Goal: Transaction & Acquisition: Purchase product/service

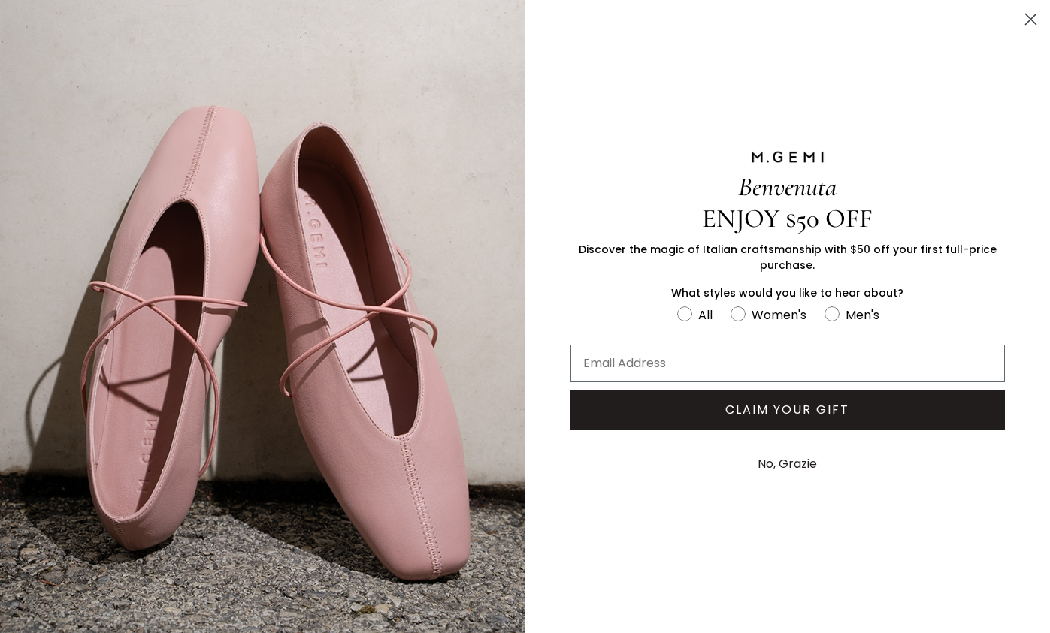
click at [1028, 14] on circle "Close dialog" at bounding box center [1030, 19] width 25 height 25
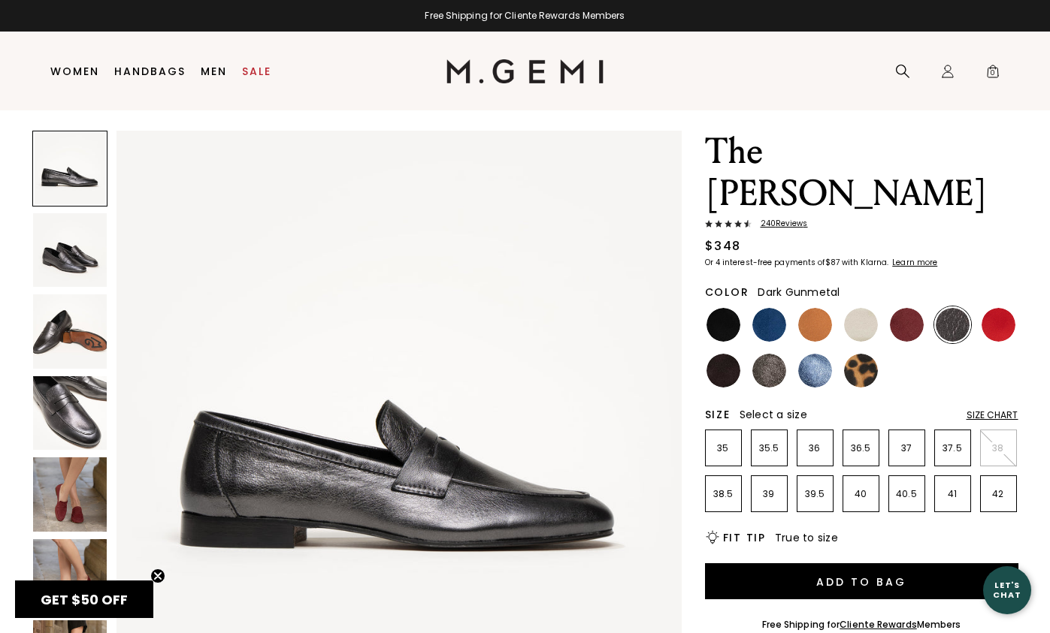
scroll to position [40, 0]
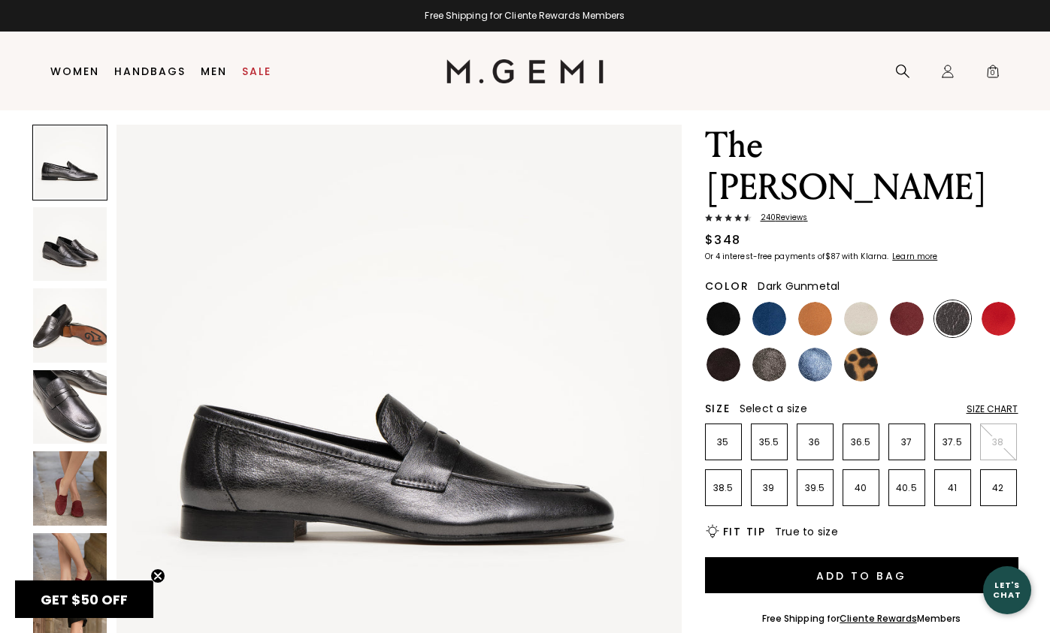
click at [65, 236] on img at bounding box center [70, 244] width 74 height 74
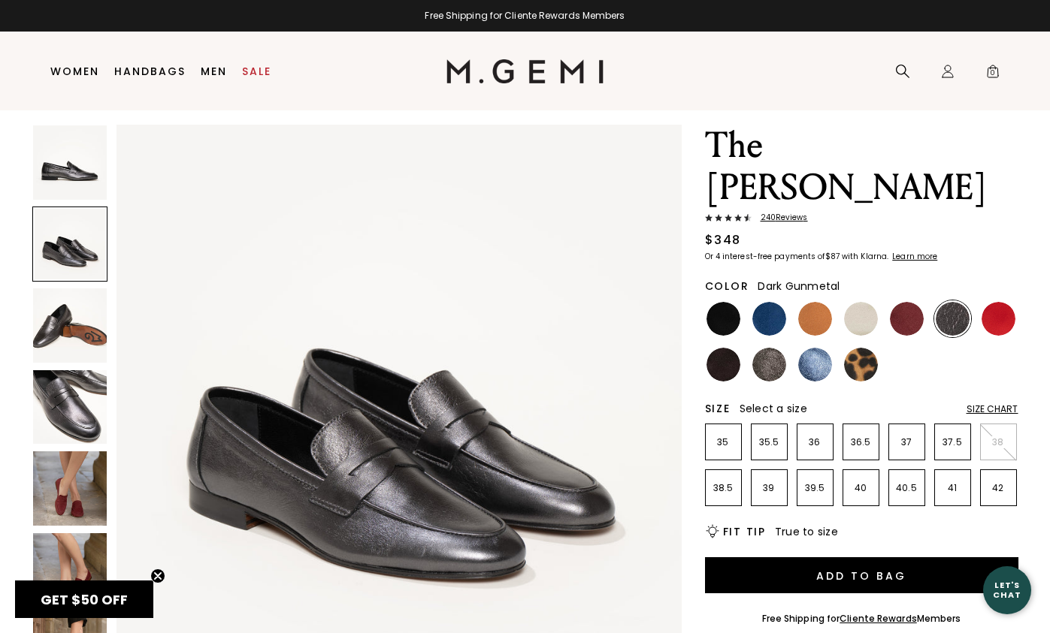
click at [67, 314] on img at bounding box center [70, 325] width 74 height 74
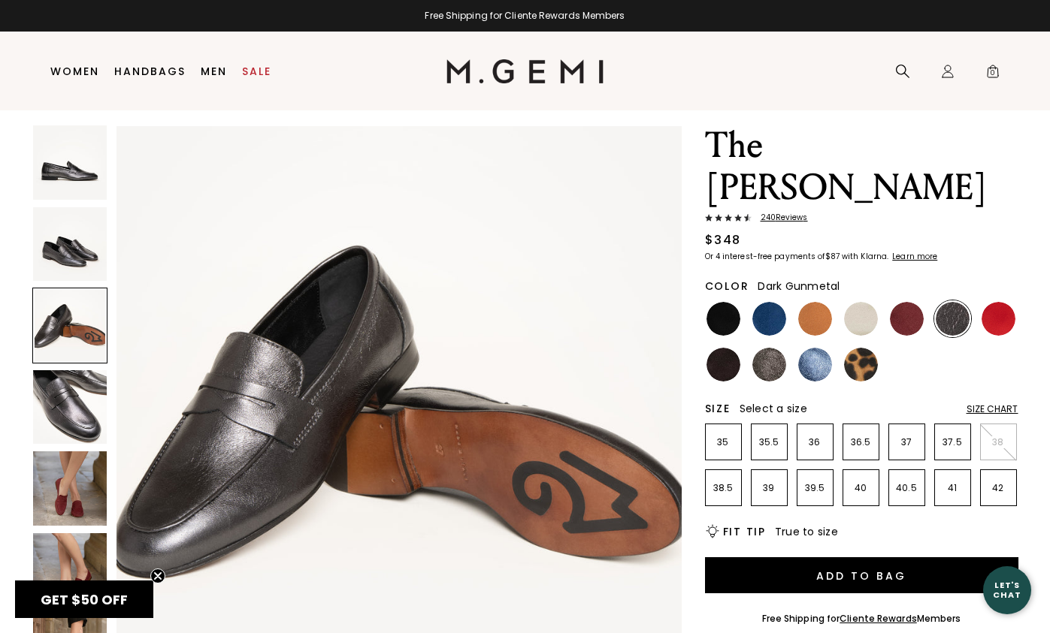
click at [67, 384] on img at bounding box center [70, 407] width 74 height 74
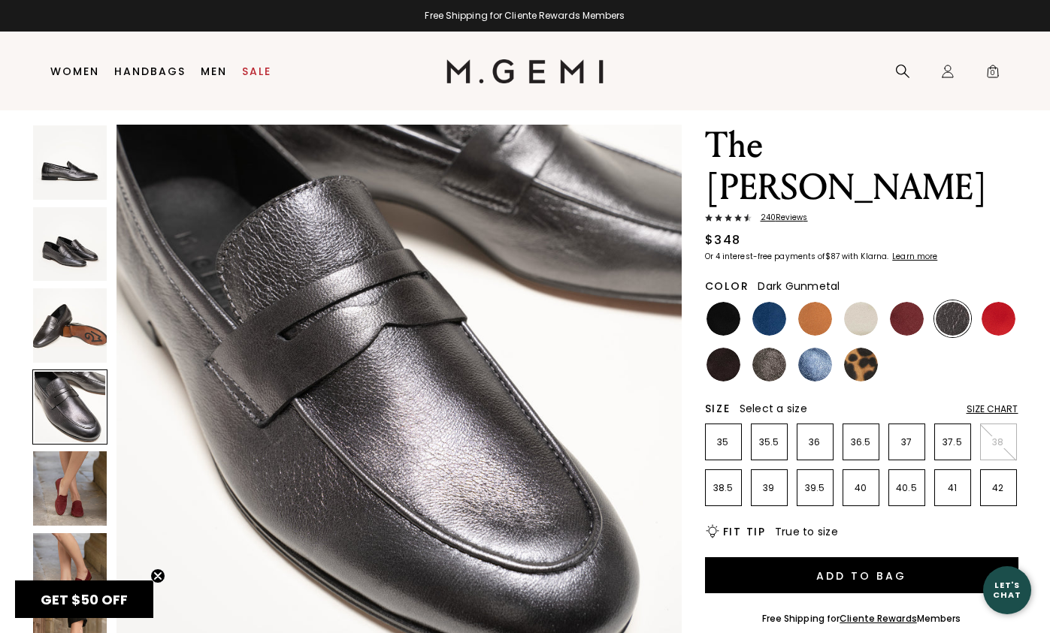
click at [68, 476] on img at bounding box center [70, 489] width 74 height 74
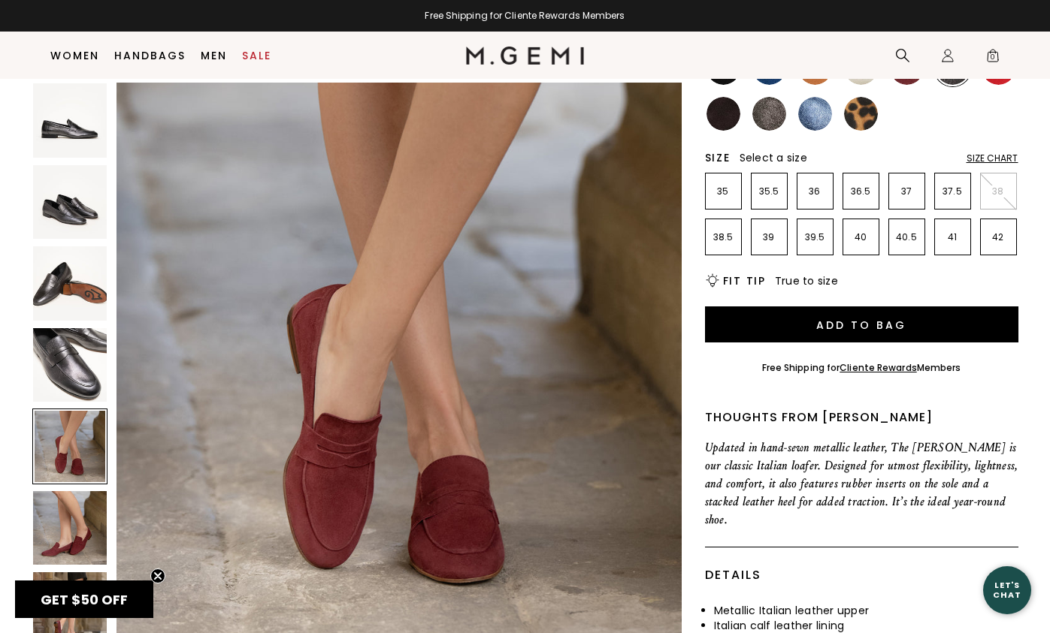
scroll to position [299, 0]
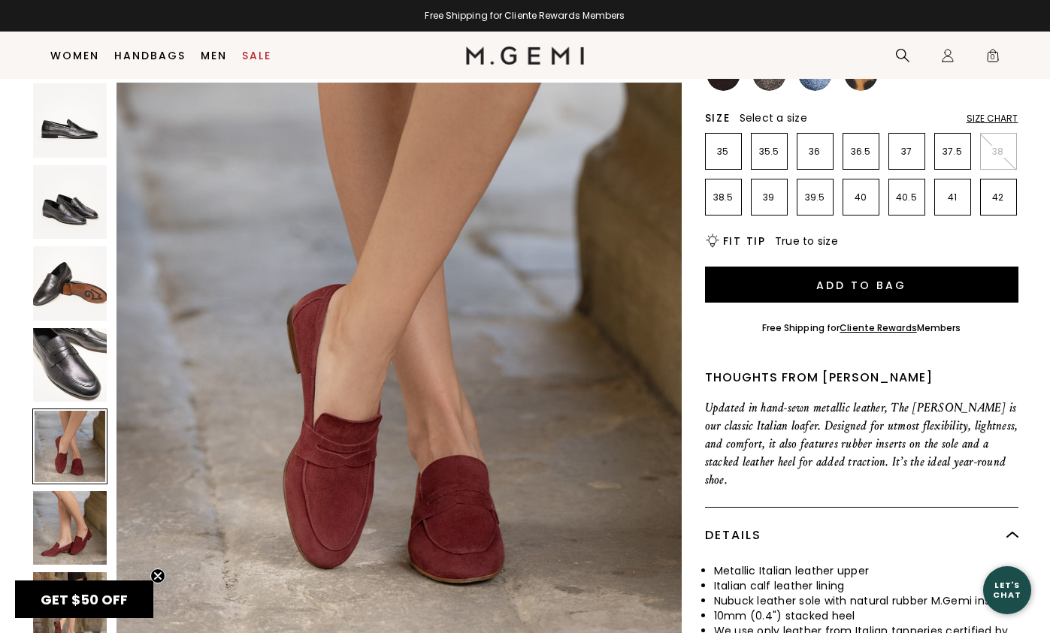
click at [77, 228] on img at bounding box center [70, 202] width 74 height 74
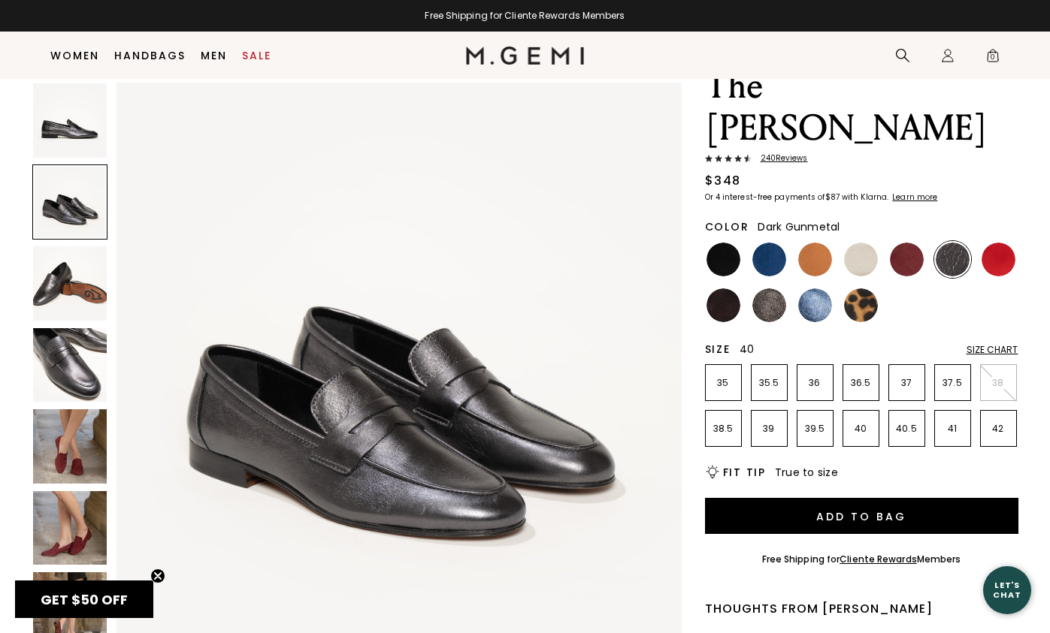
scroll to position [0, 0]
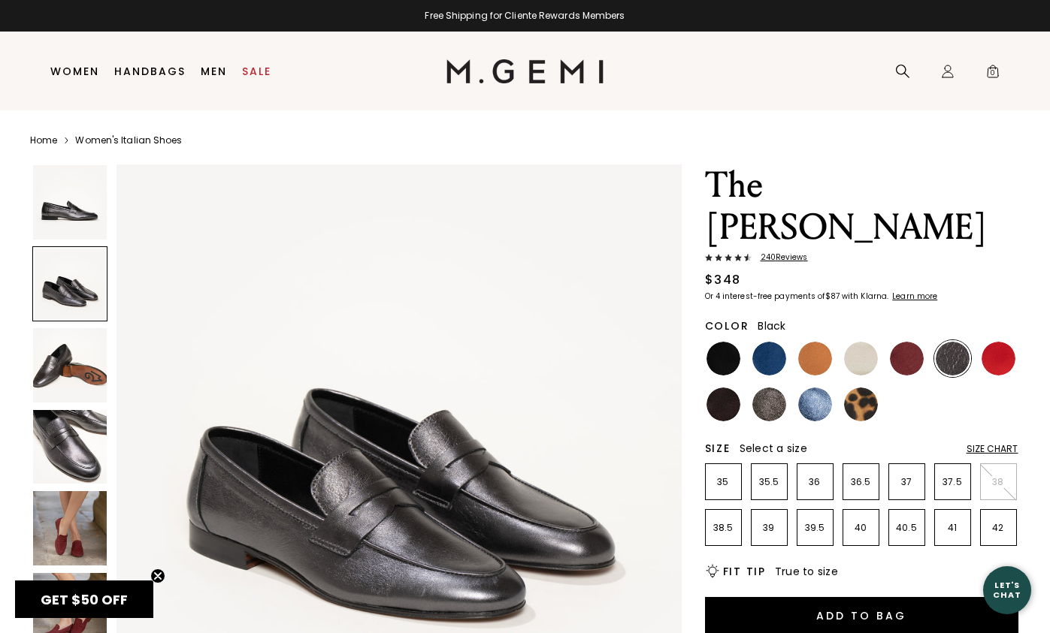
click at [729, 342] on img at bounding box center [723, 359] width 34 height 34
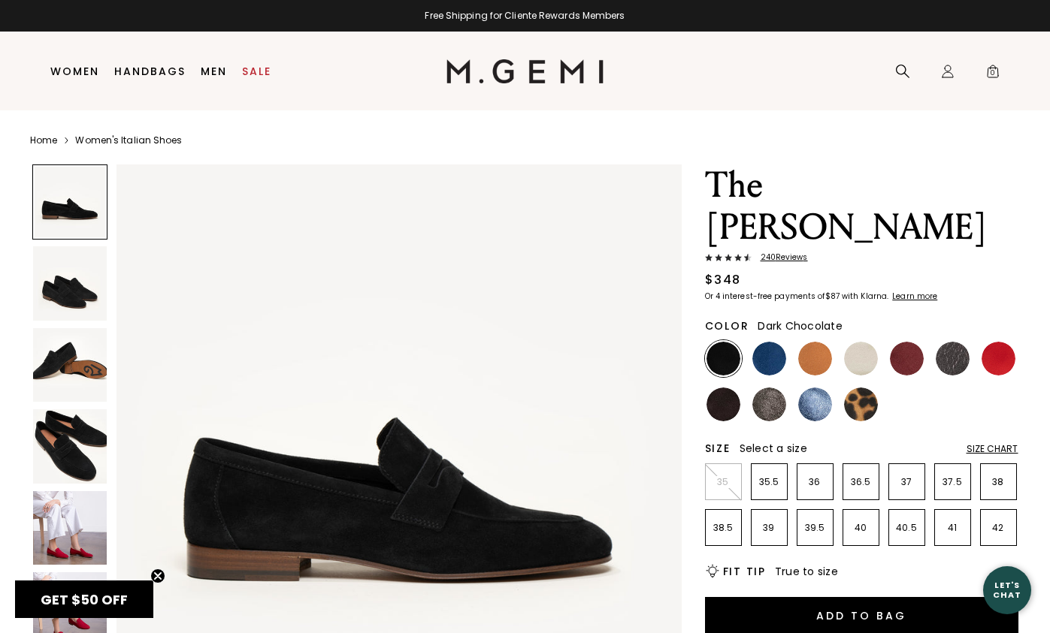
click at [727, 388] on img at bounding box center [723, 405] width 34 height 34
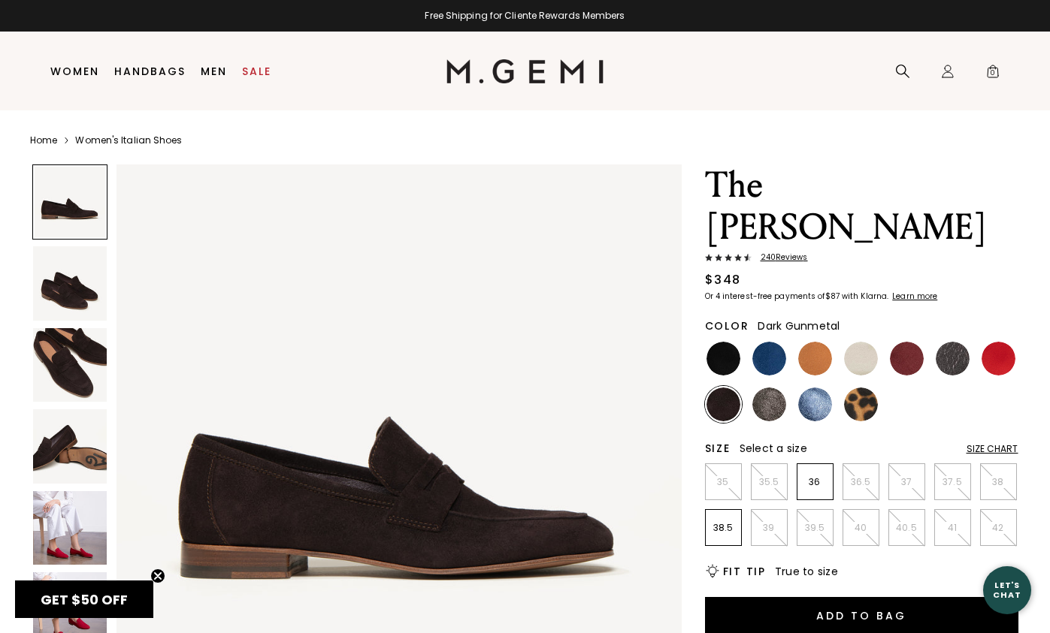
click at [941, 342] on img at bounding box center [952, 359] width 34 height 34
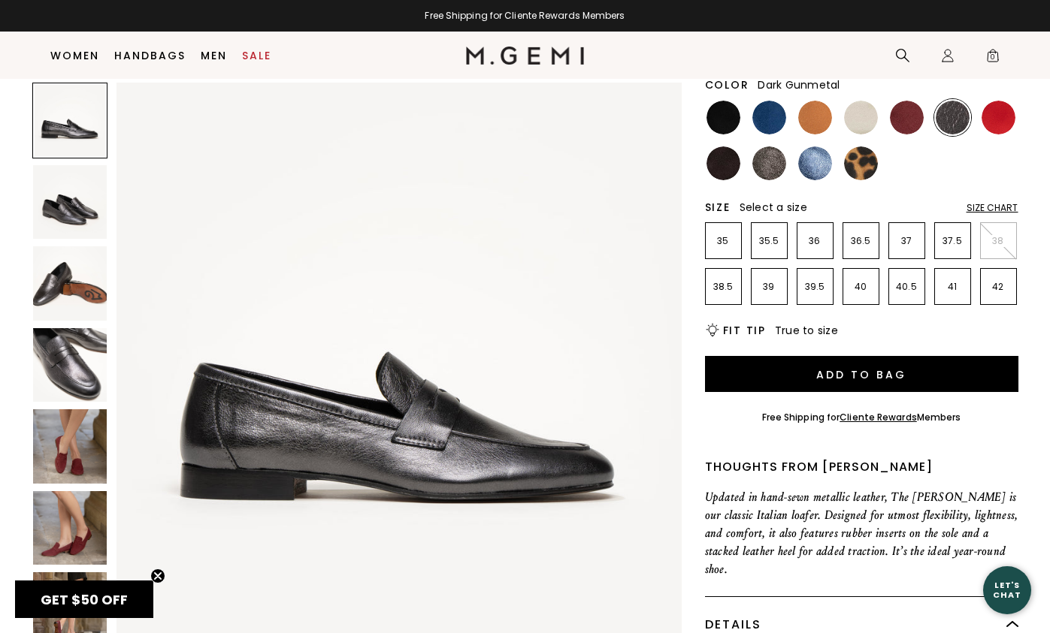
scroll to position [213, 0]
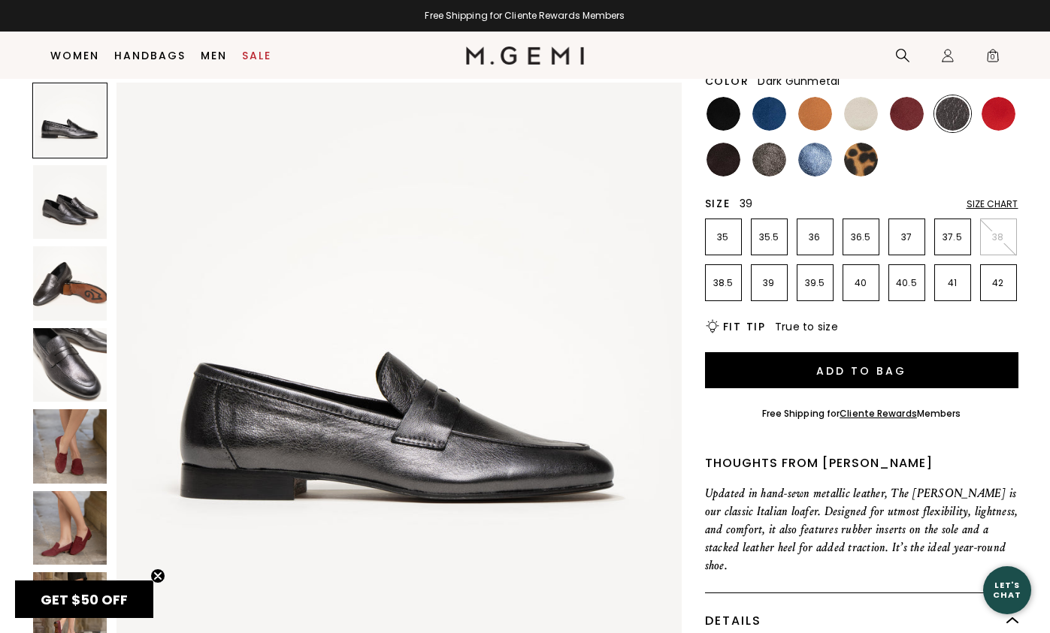
click at [775, 277] on p "39" at bounding box center [768, 283] width 35 height 12
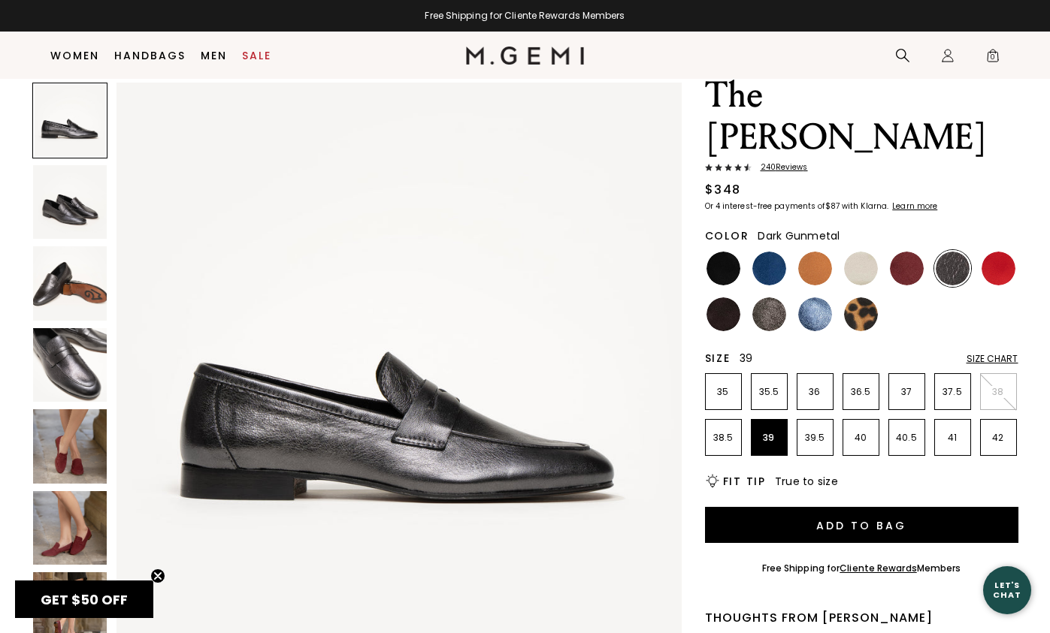
scroll to position [0, 0]
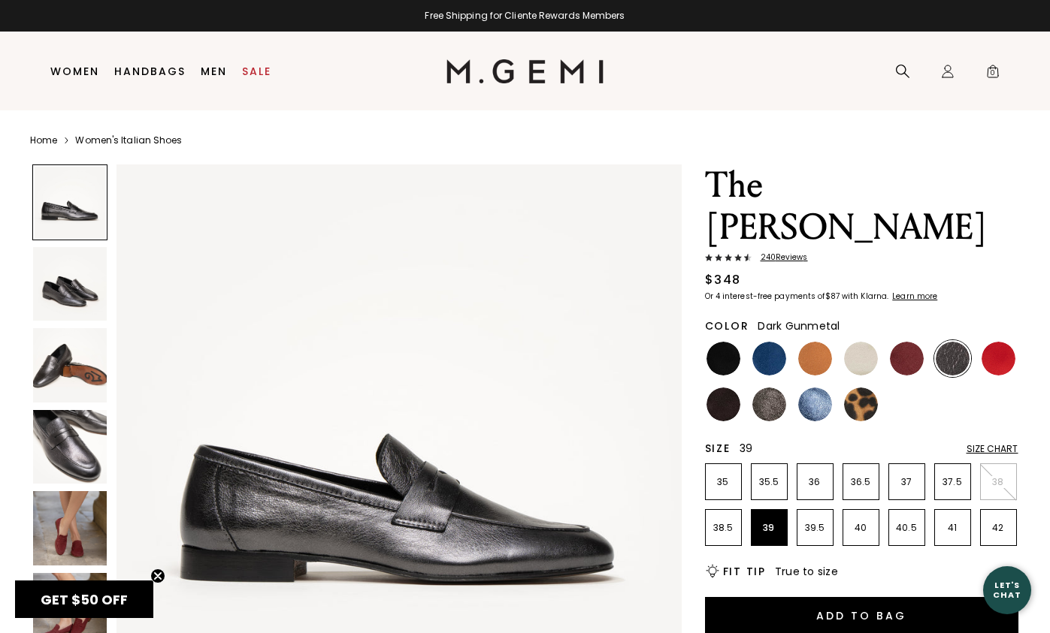
click at [92, 424] on img at bounding box center [70, 447] width 74 height 74
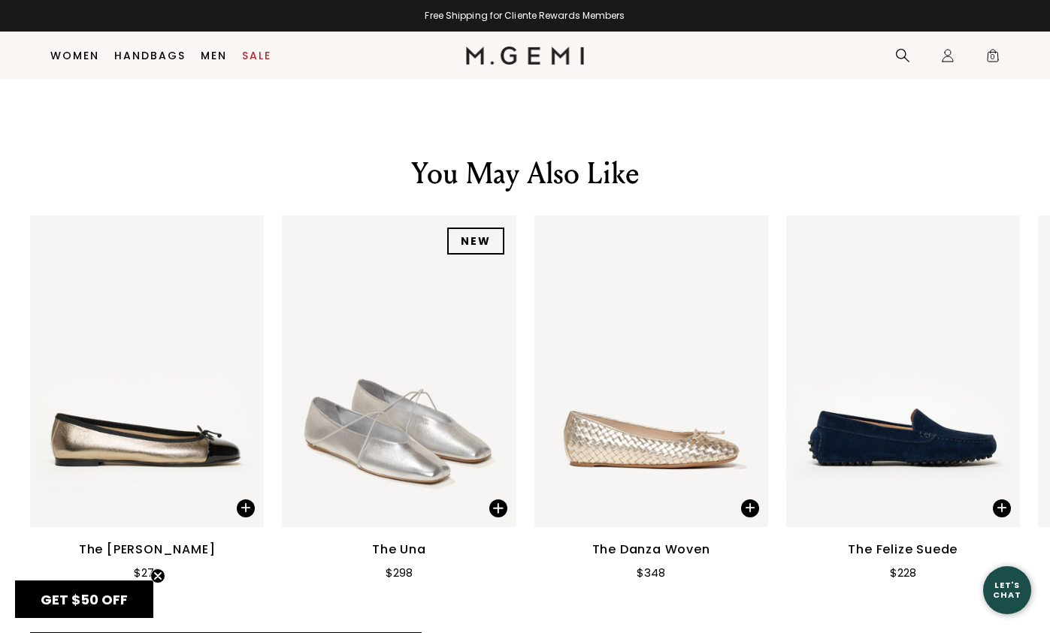
scroll to position [2339, 0]
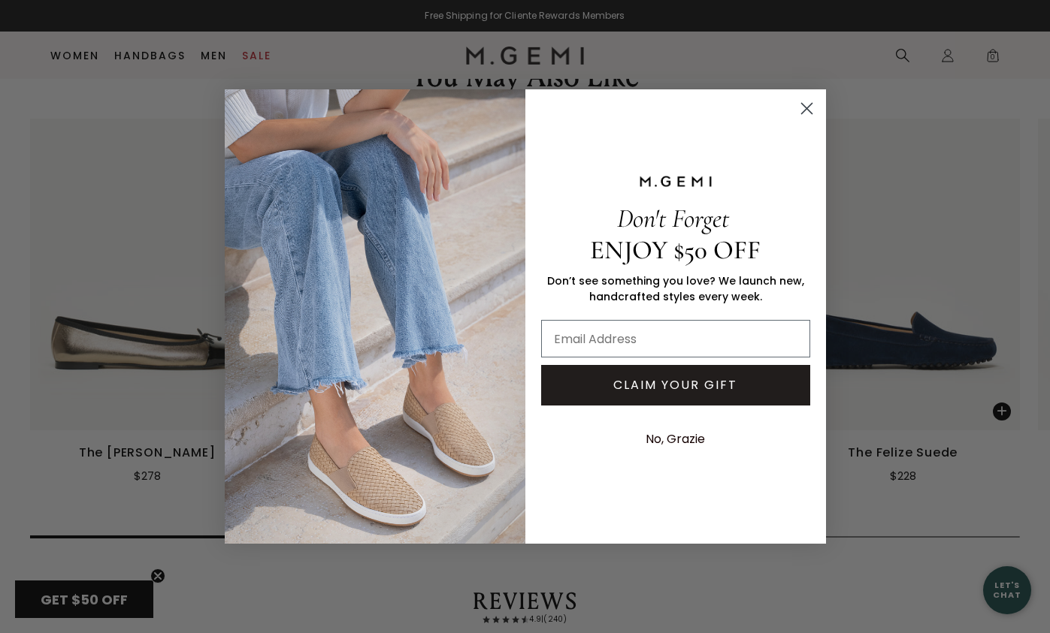
click at [801, 109] on circle "Close dialog" at bounding box center [805, 108] width 25 height 25
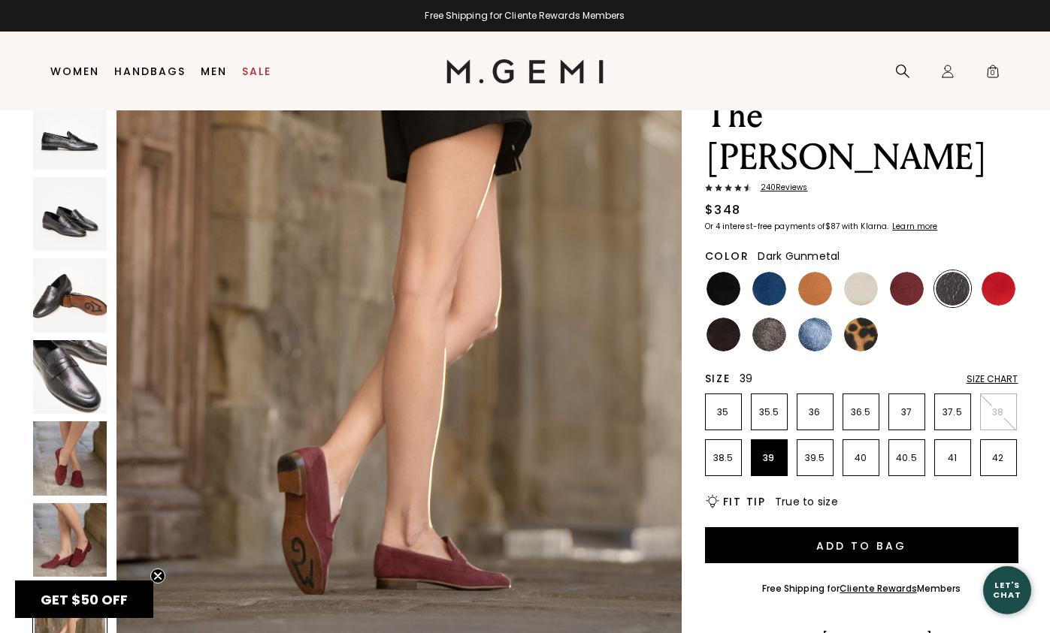
scroll to position [0, 0]
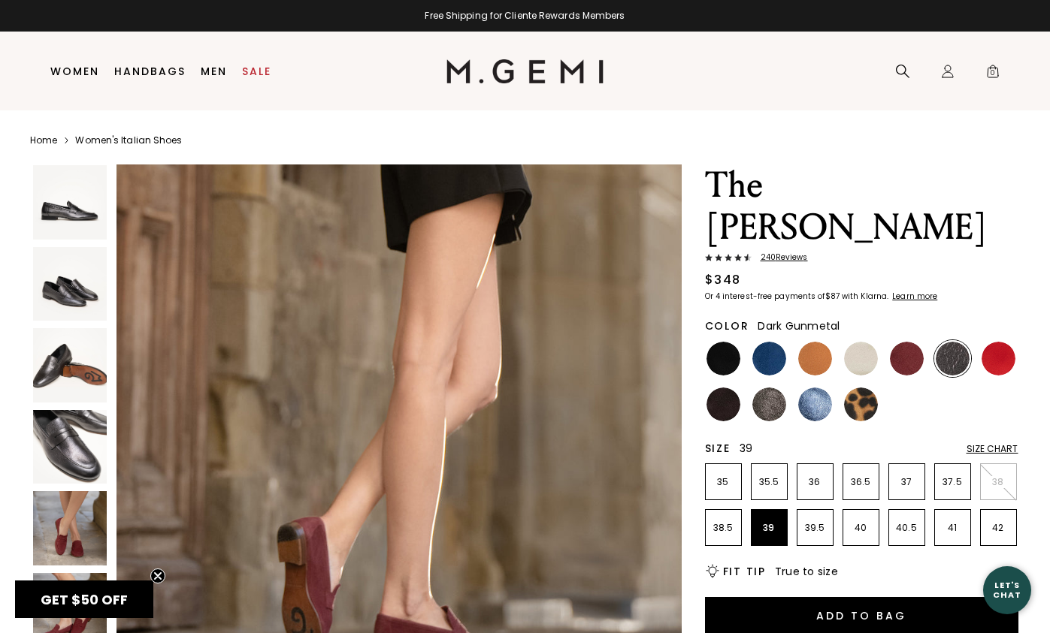
click at [76, 192] on img at bounding box center [70, 202] width 74 height 74
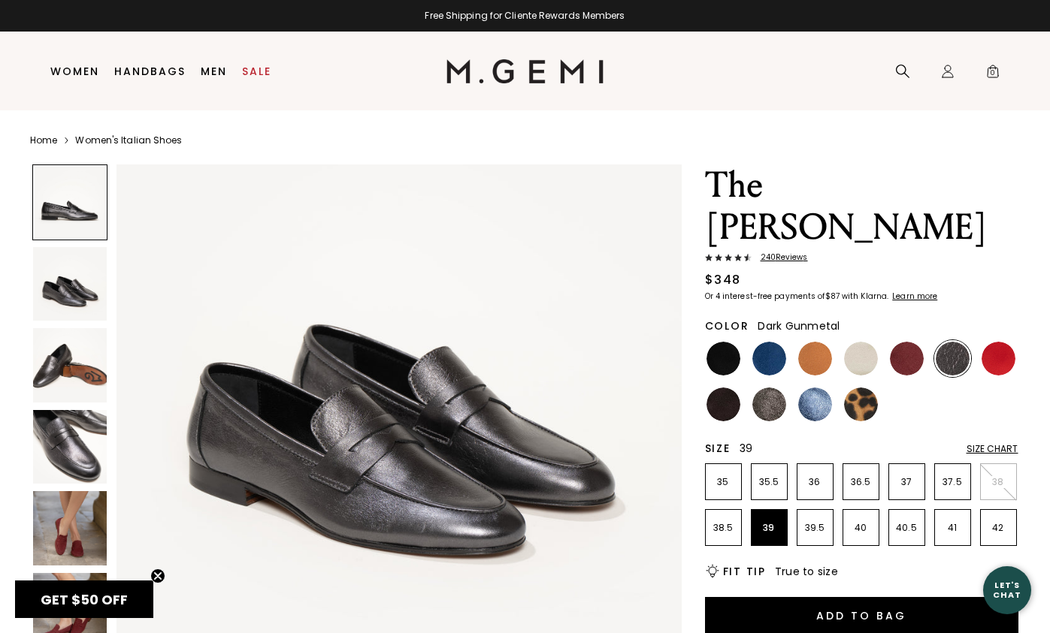
click at [76, 294] on img at bounding box center [70, 284] width 74 height 74
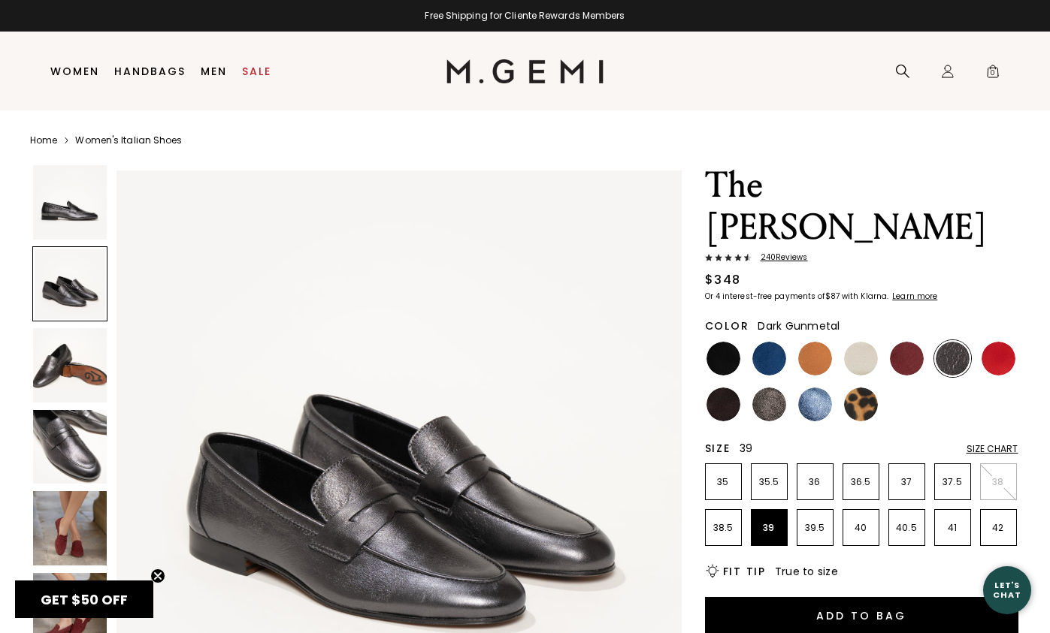
scroll to position [580, 0]
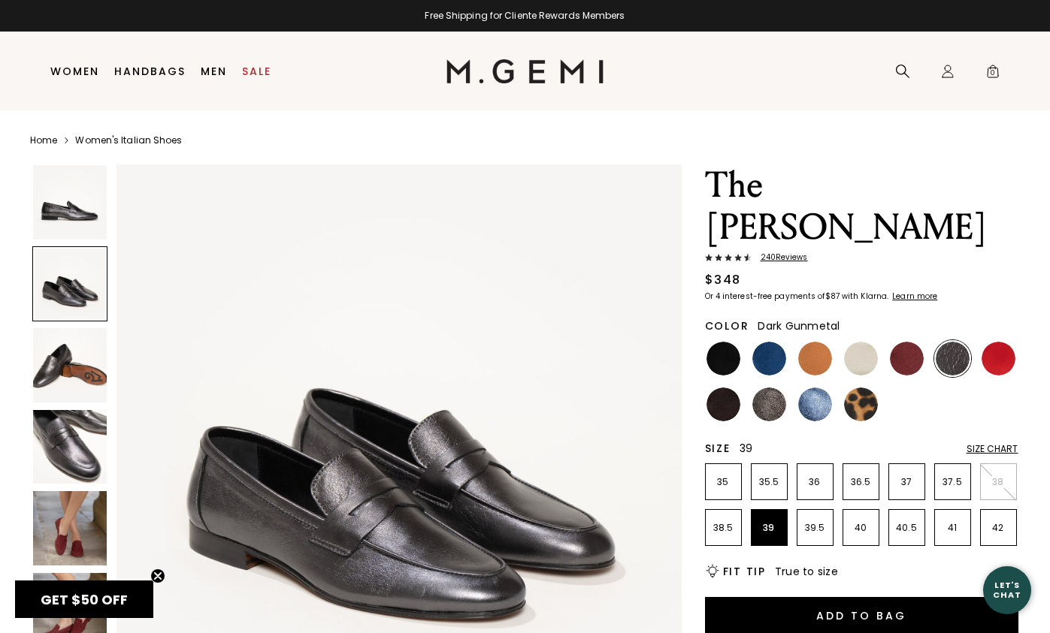
click at [79, 433] on img at bounding box center [70, 447] width 74 height 74
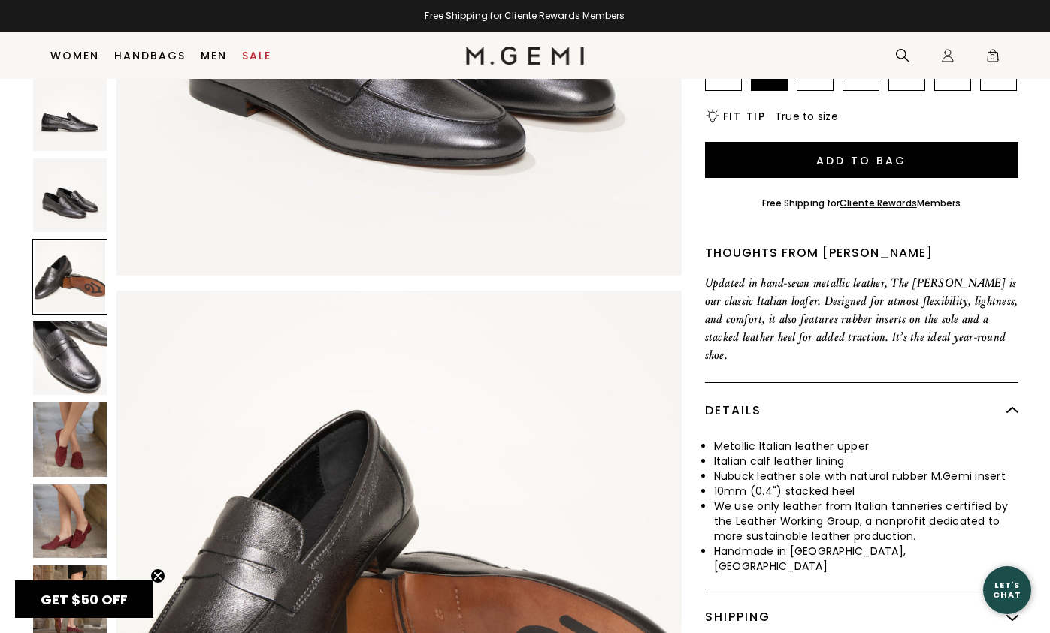
scroll to position [0, 0]
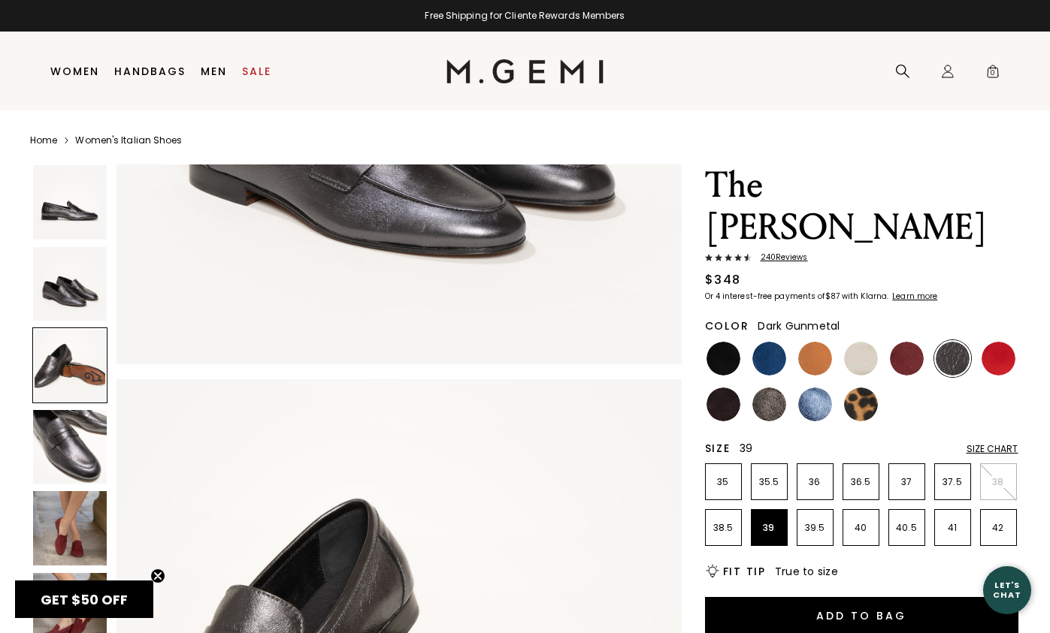
click at [764, 253] on span "240 Review s" at bounding box center [779, 257] width 56 height 9
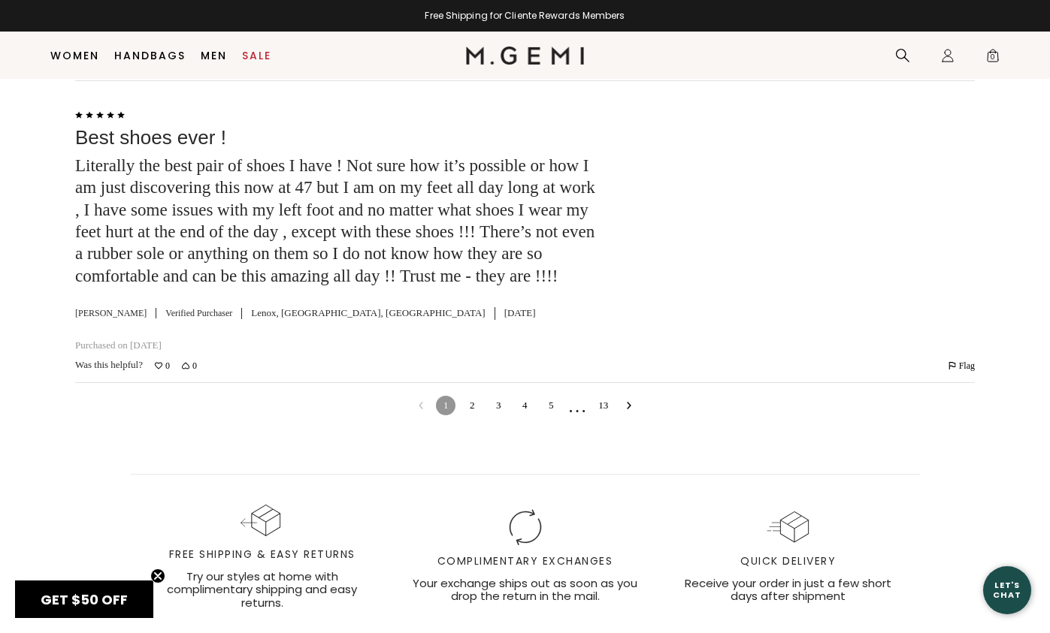
scroll to position [5058, 0]
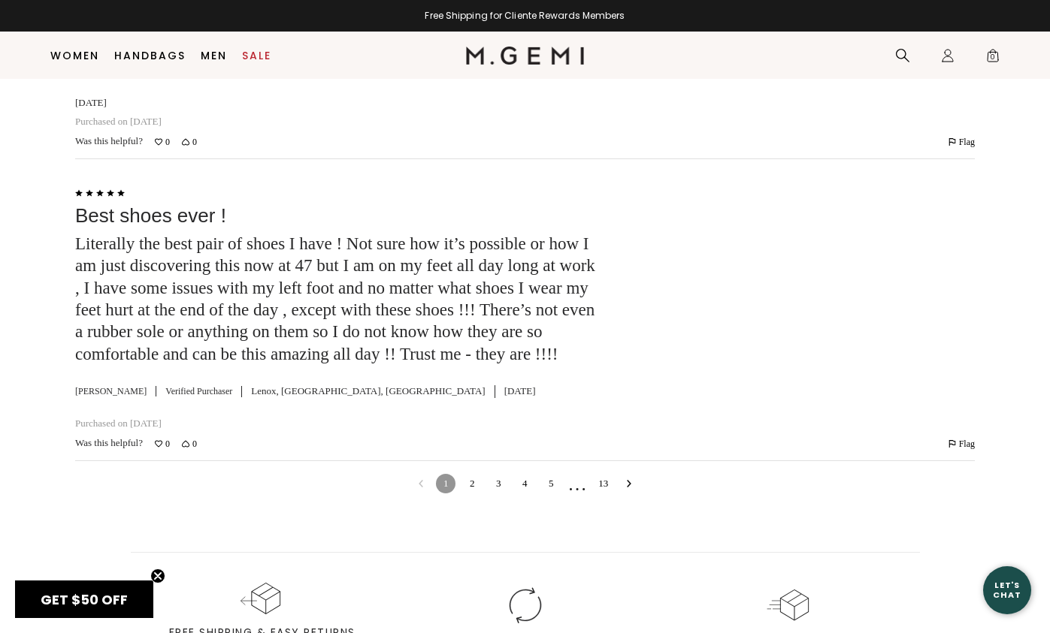
click at [471, 474] on link "2" at bounding box center [472, 484] width 20 height 20
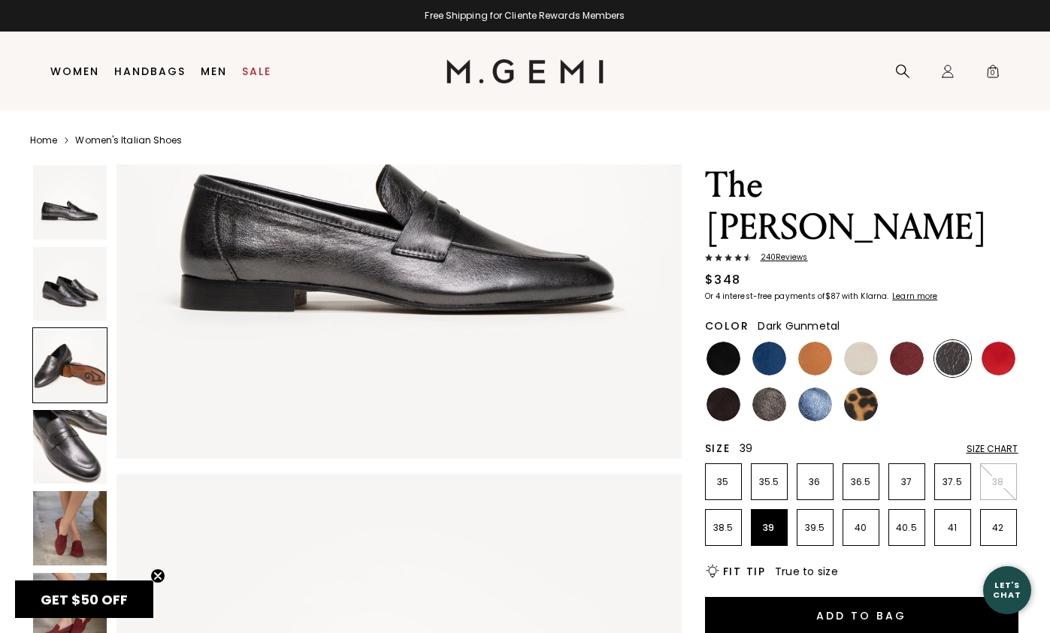
scroll to position [0, 0]
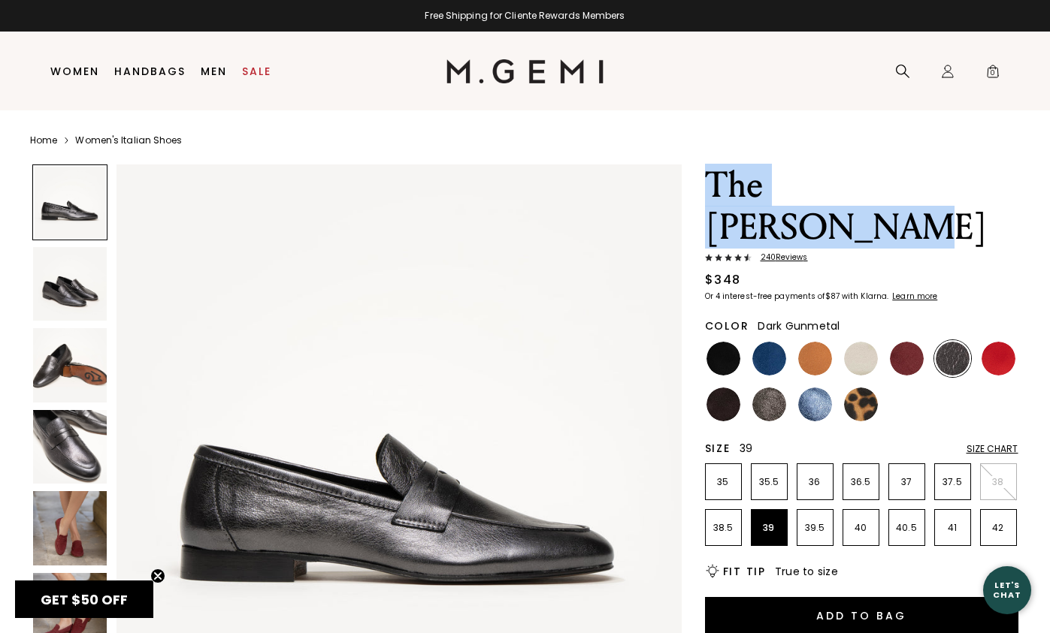
drag, startPoint x: 971, startPoint y: 190, endPoint x: 708, endPoint y: 171, distance: 263.6
click at [708, 171] on h1 "The [PERSON_NAME]" at bounding box center [861, 207] width 313 height 84
copy h1 "The [PERSON_NAME]"
click at [718, 388] on img at bounding box center [723, 405] width 34 height 34
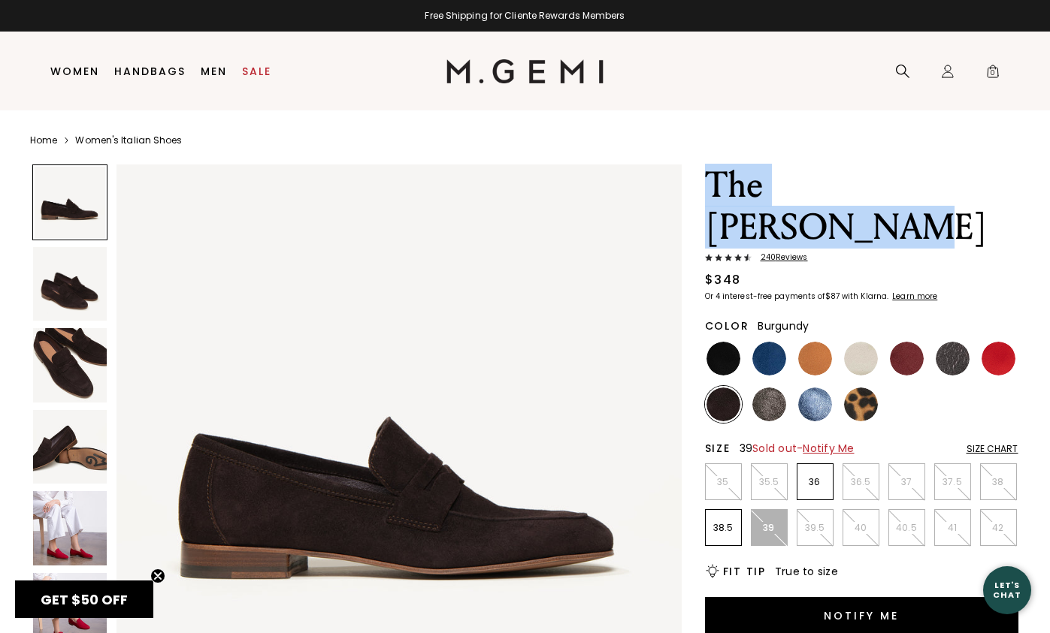
click at [911, 342] on img at bounding box center [906, 359] width 34 height 34
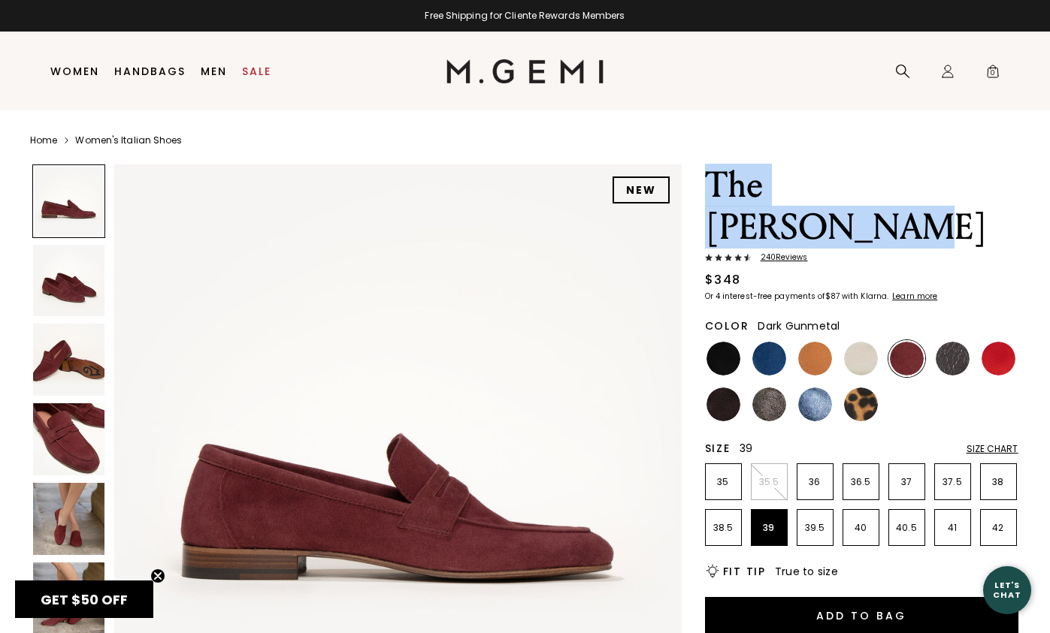
click at [947, 342] on img at bounding box center [952, 359] width 34 height 34
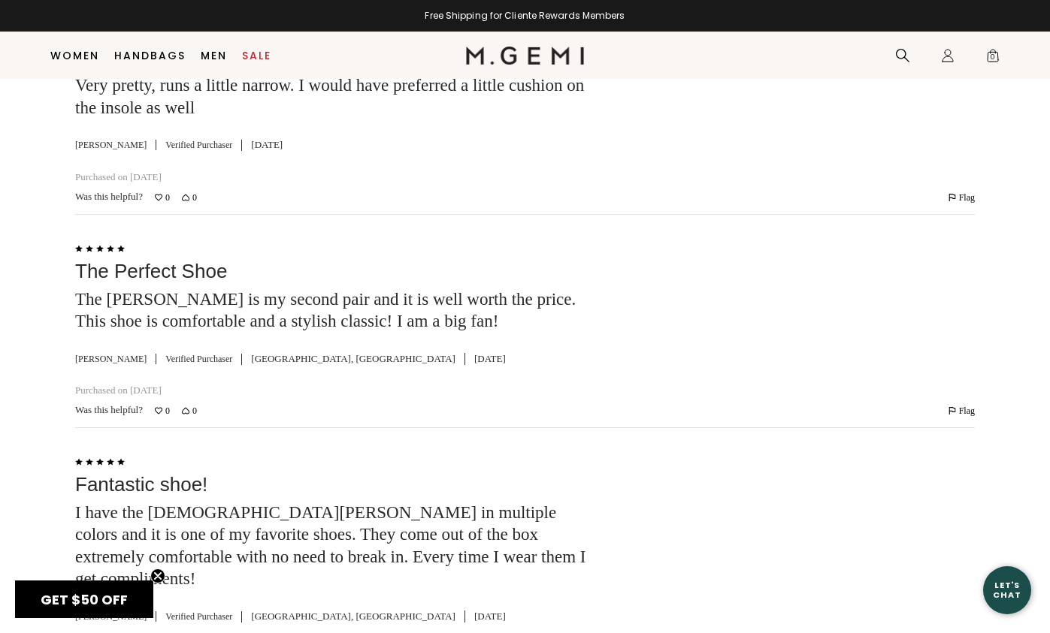
scroll to position [3993, 0]
